Goal: Information Seeking & Learning: Learn about a topic

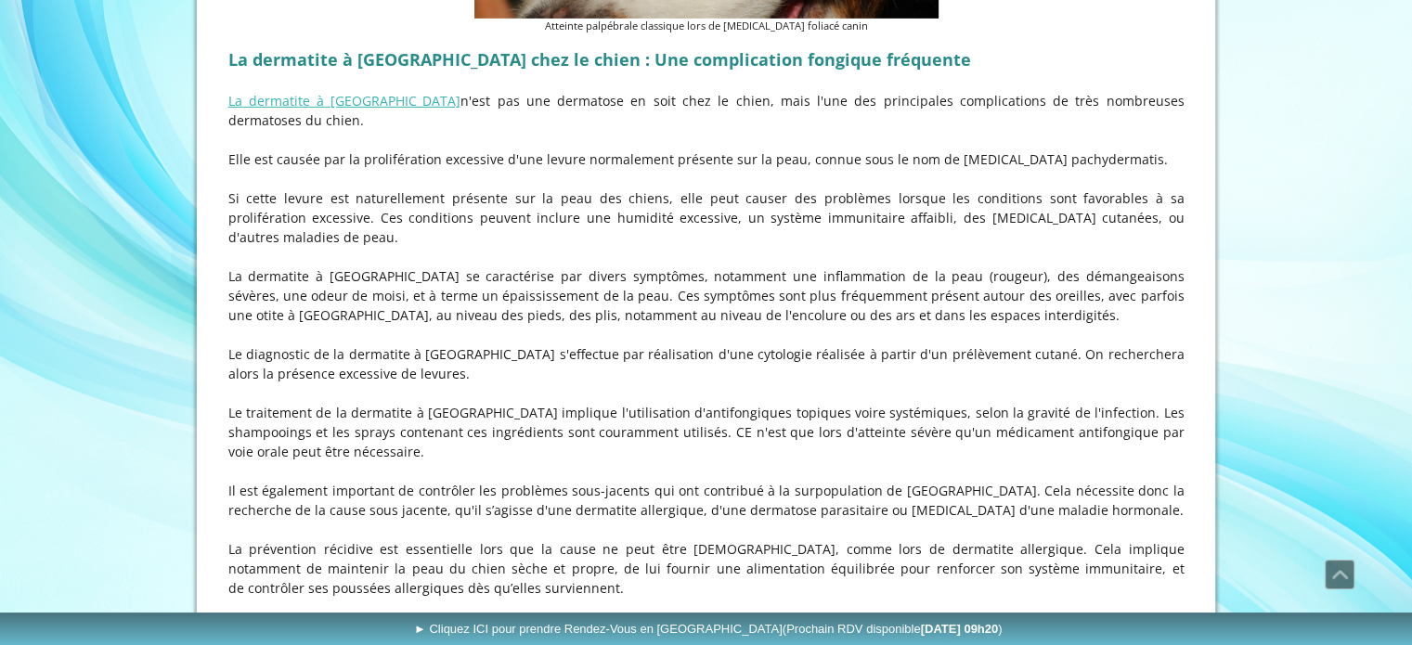
scroll to position [6034, 0]
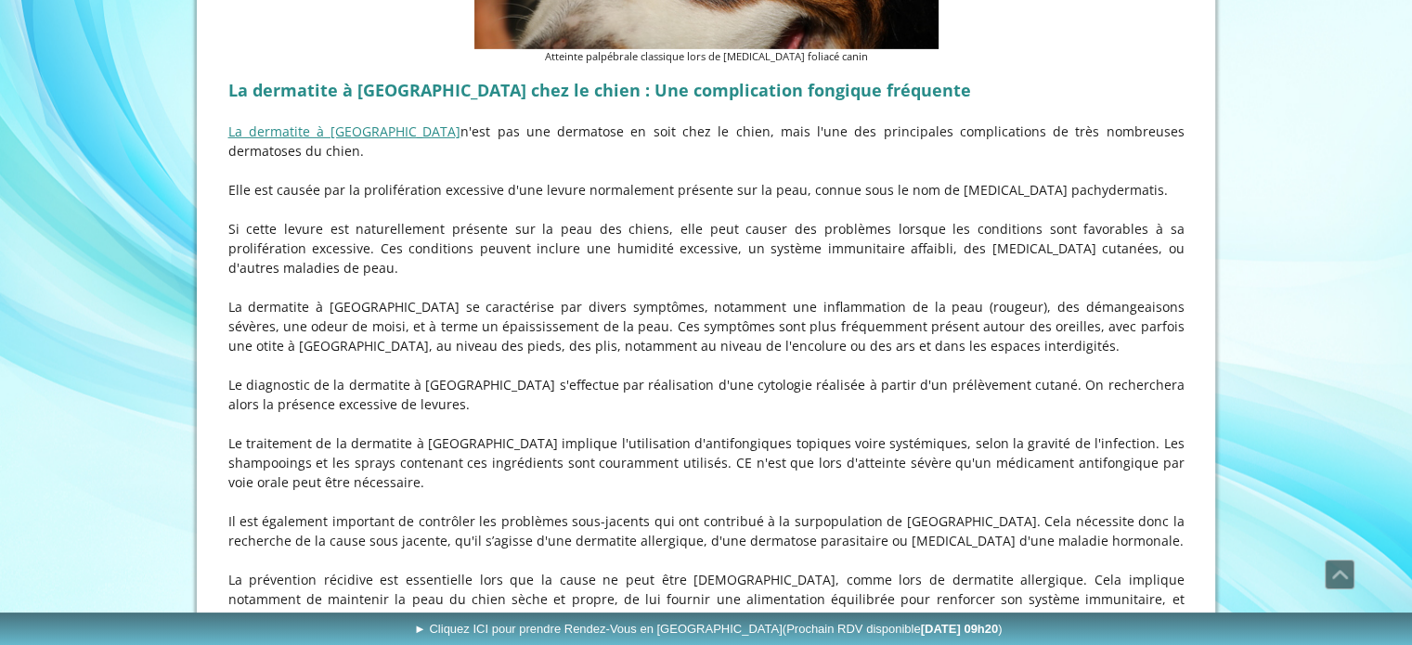
click at [276, 123] on link "La dermatite à [GEOGRAPHIC_DATA]" at bounding box center [344, 132] width 233 height 18
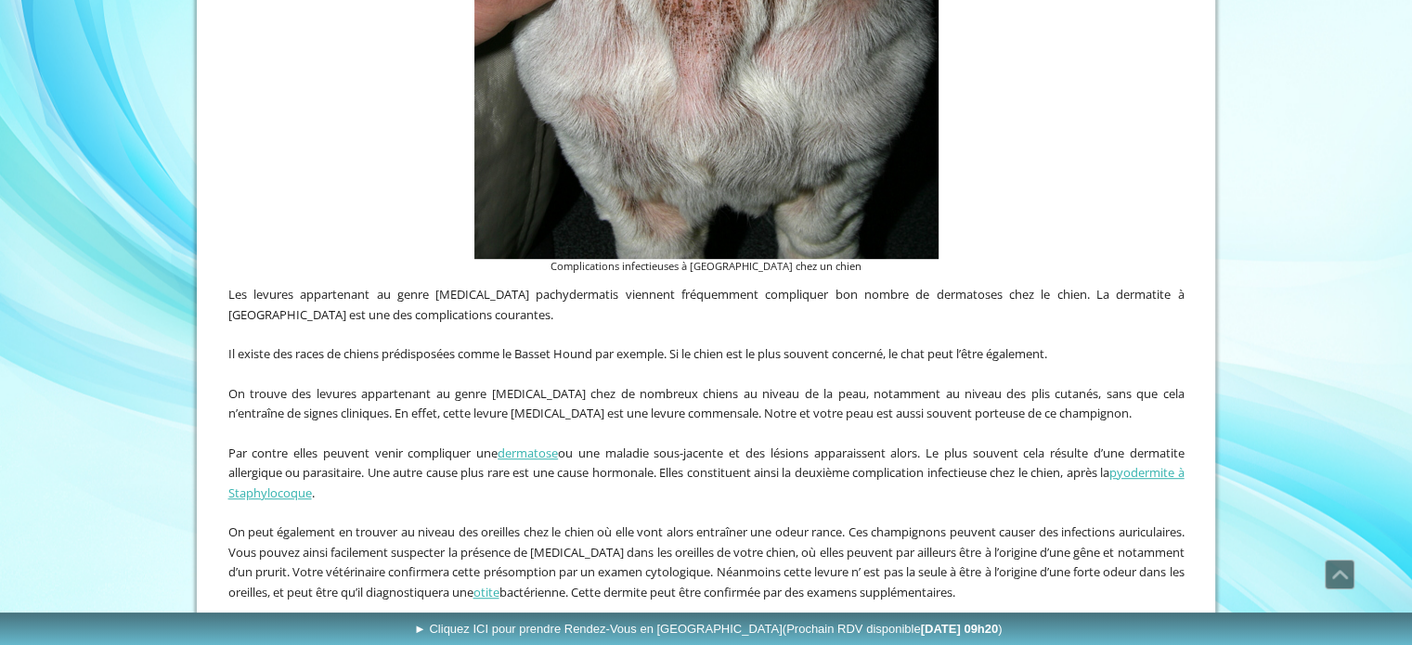
scroll to position [743, 0]
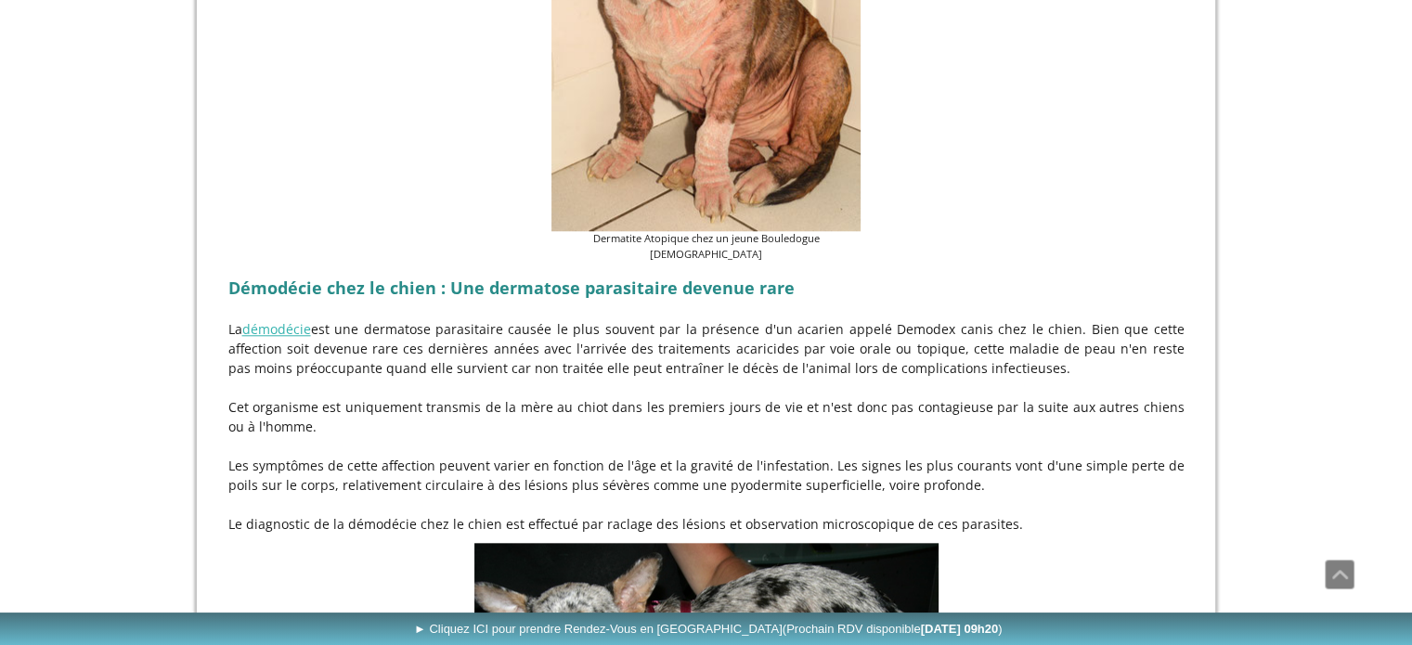
scroll to position [1763, 0]
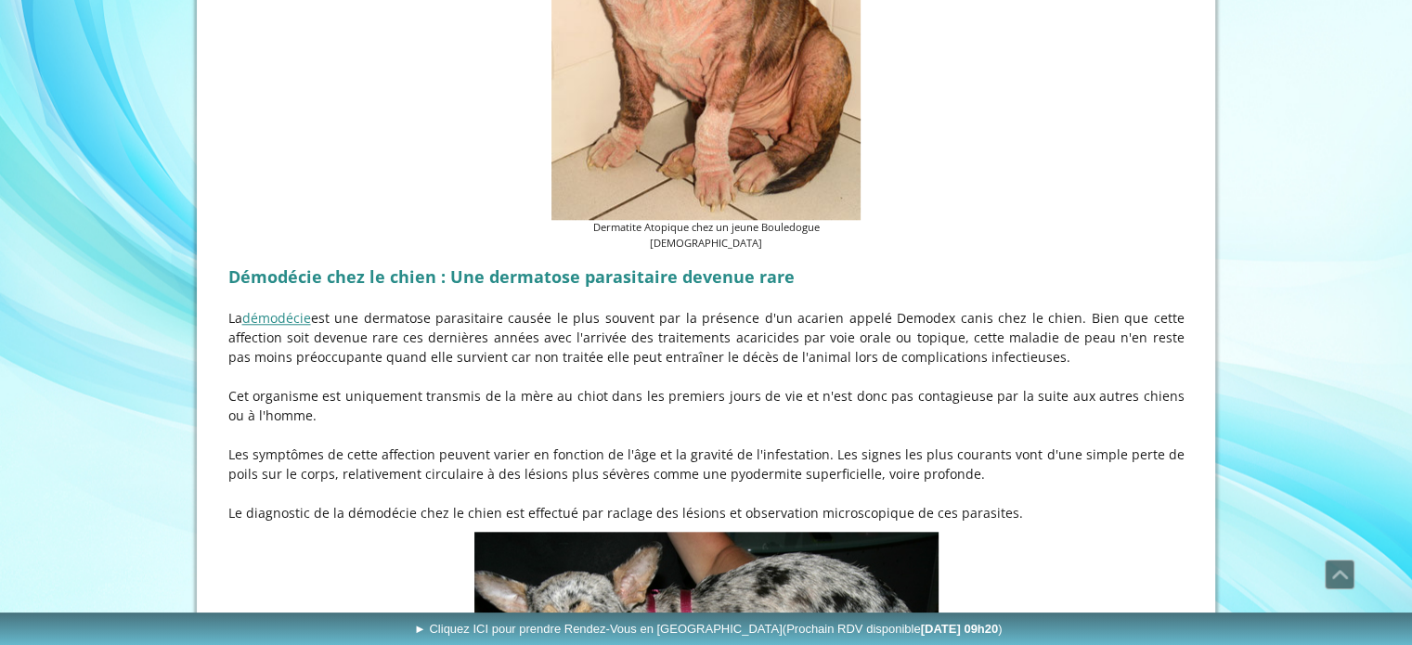
click at [286, 309] on link "démodécie" at bounding box center [276, 318] width 69 height 18
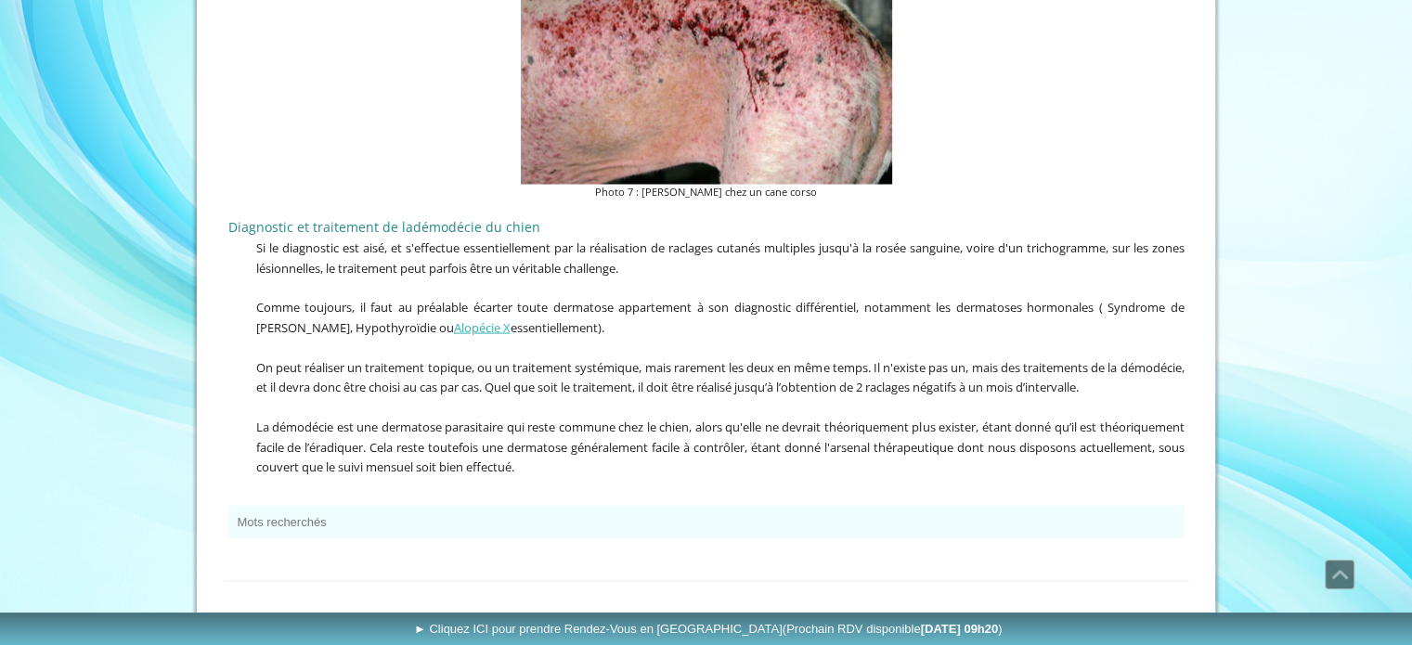
scroll to position [3761, 0]
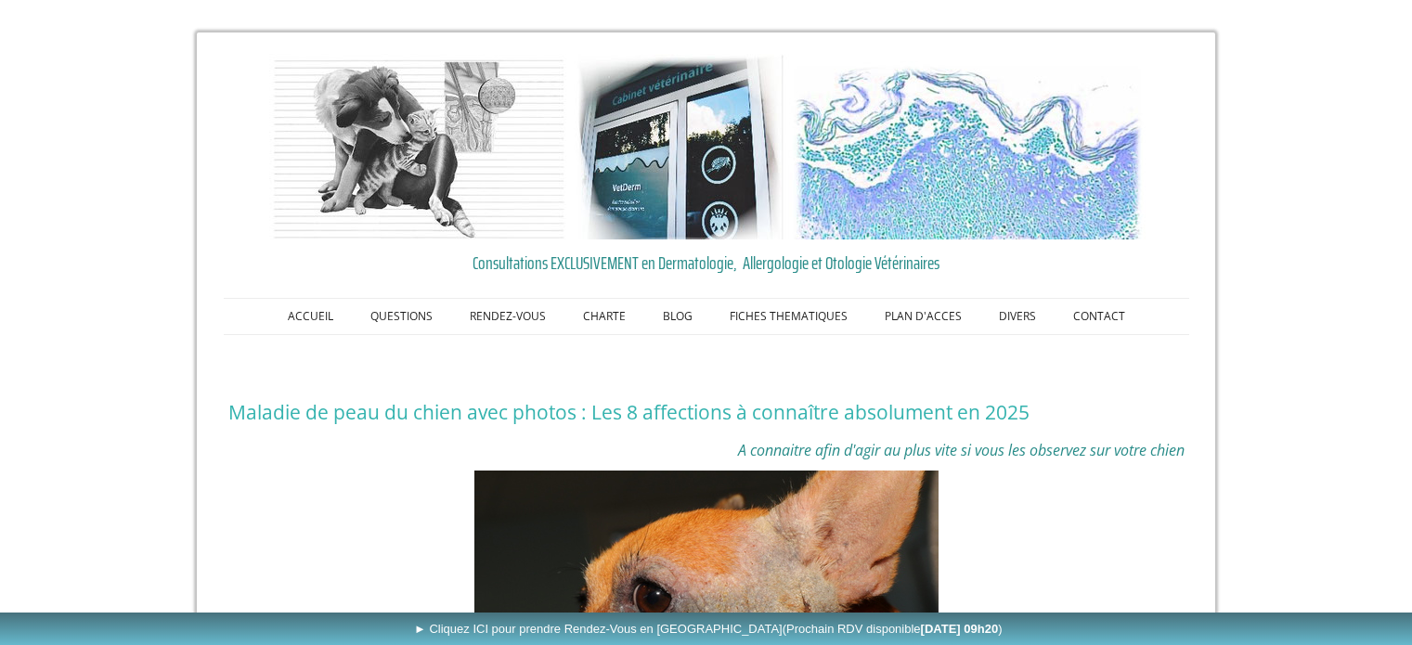
scroll to position [1763, 0]
